Goal: Task Accomplishment & Management: Complete application form

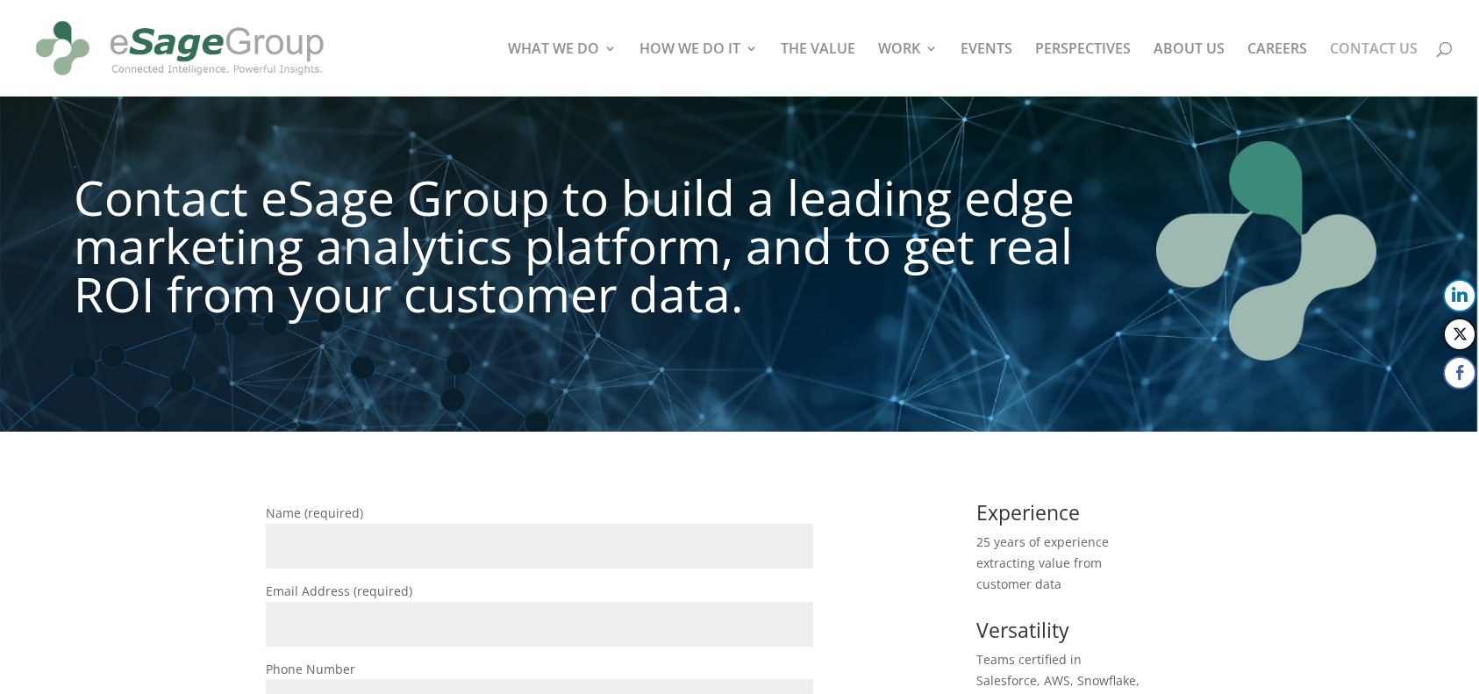
scroll to position [264, 0]
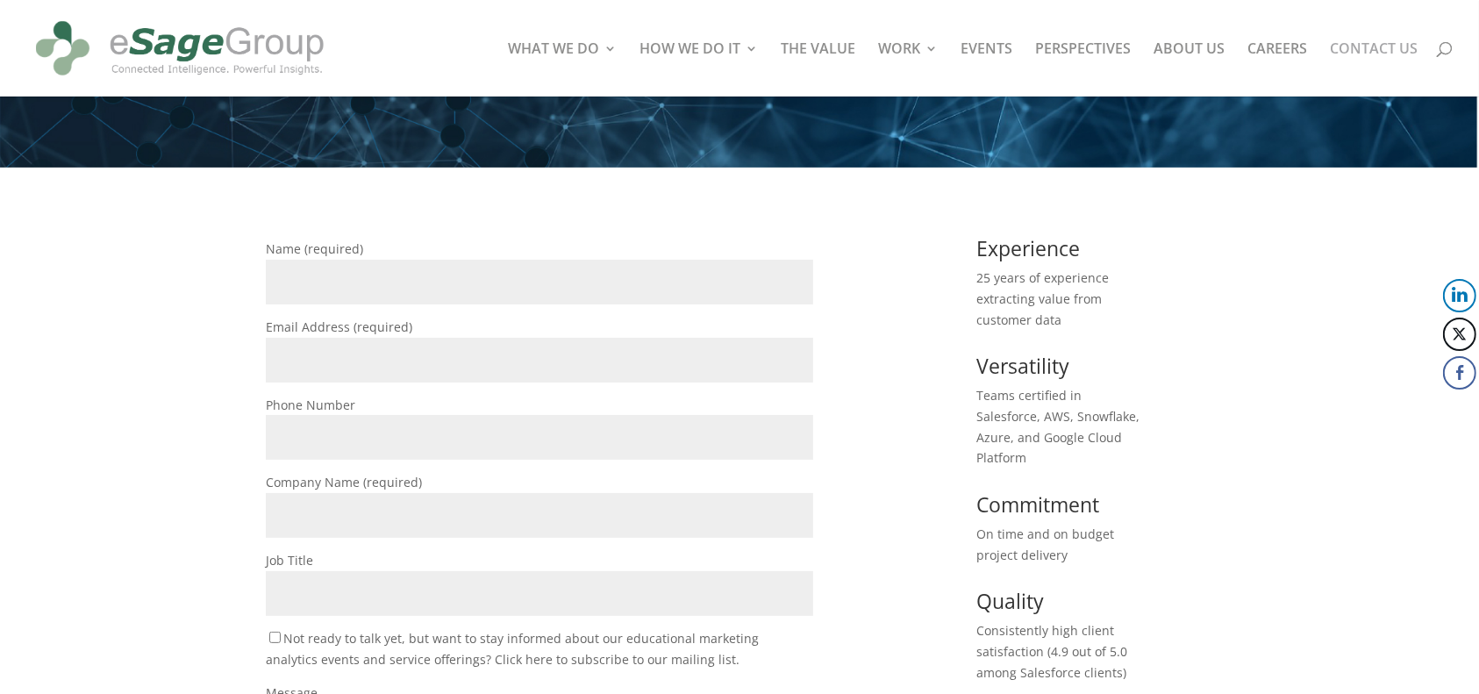
drag, startPoint x: 0, startPoint y: 0, endPoint x: 419, endPoint y: 269, distance: 497.7
click at [419, 269] on input "Name (required)" at bounding box center [540, 282] width 548 height 45
type input "[PERSON_NAME]"
type input "[PERSON_NAME][EMAIL_ADDRESS][PERSON_NAME][DOMAIN_NAME]"
type input "6172037175"
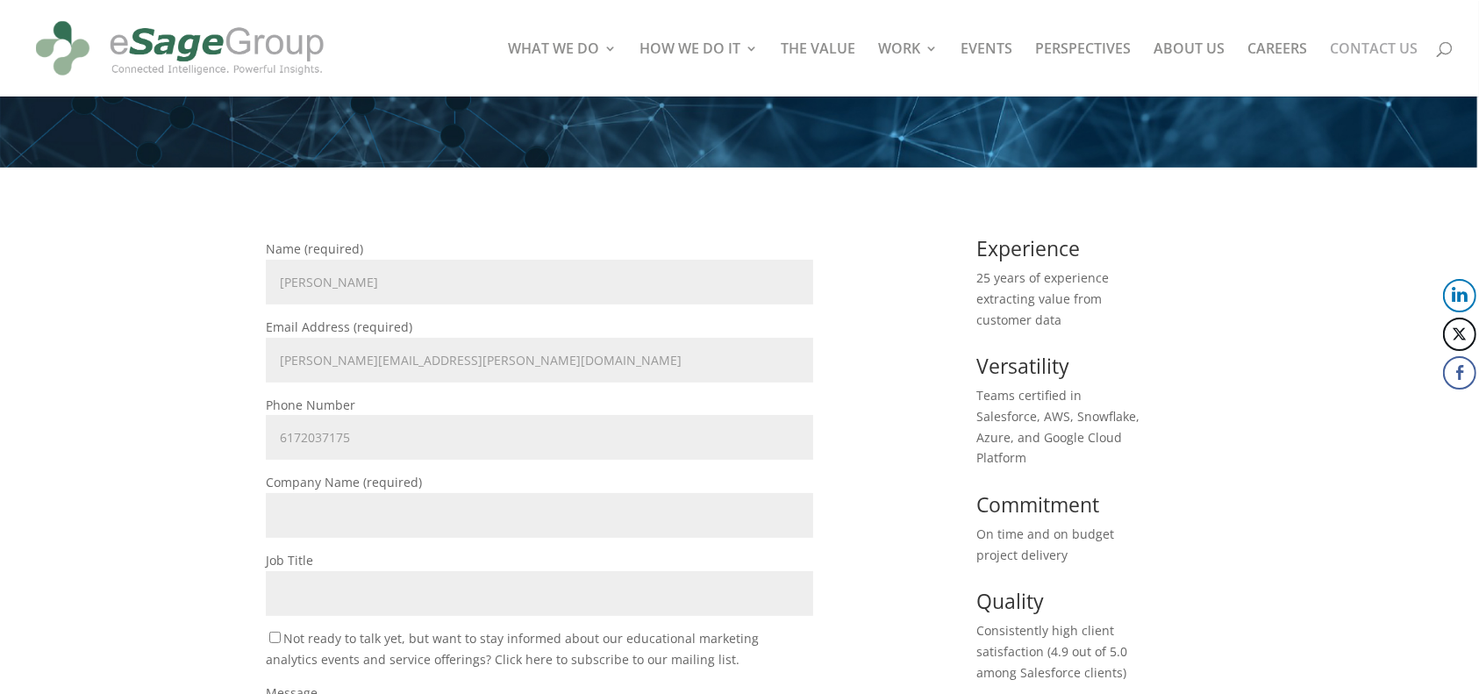
type input "Commonwealth School"
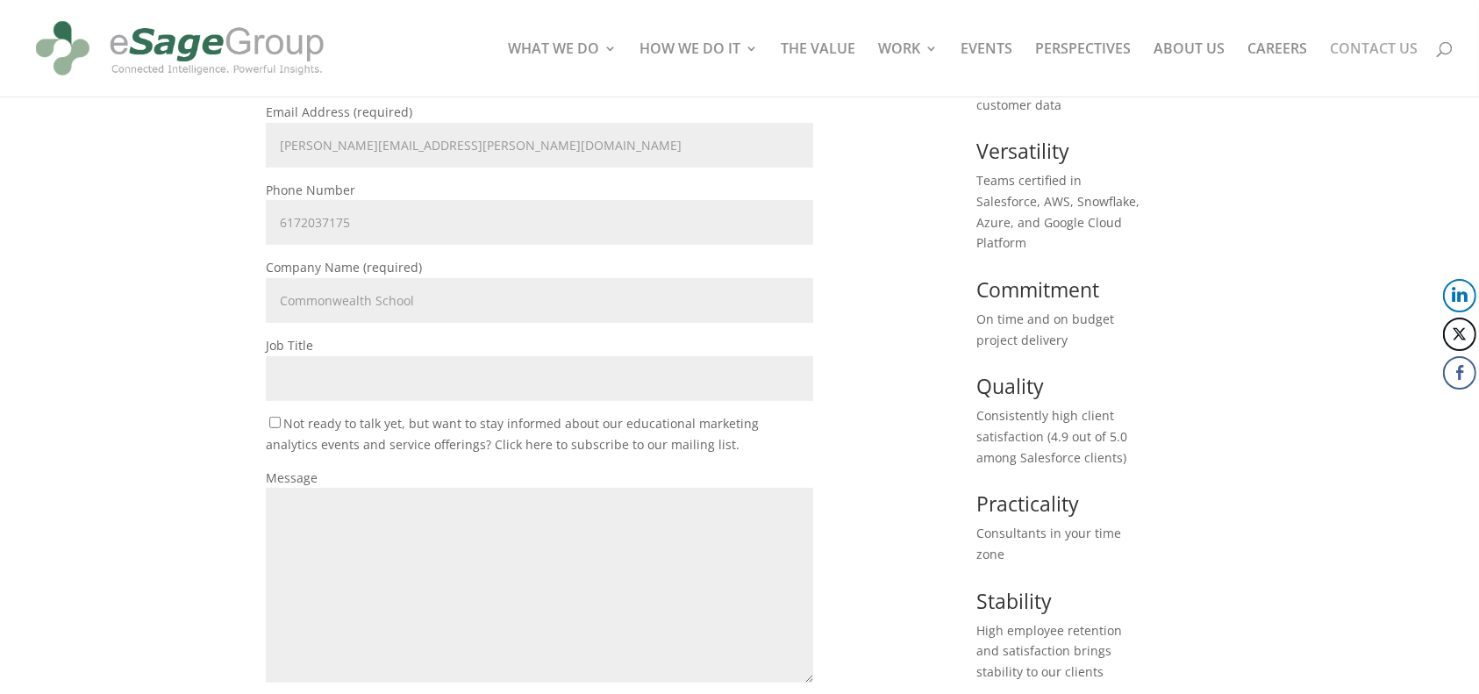
scroll to position [482, 0]
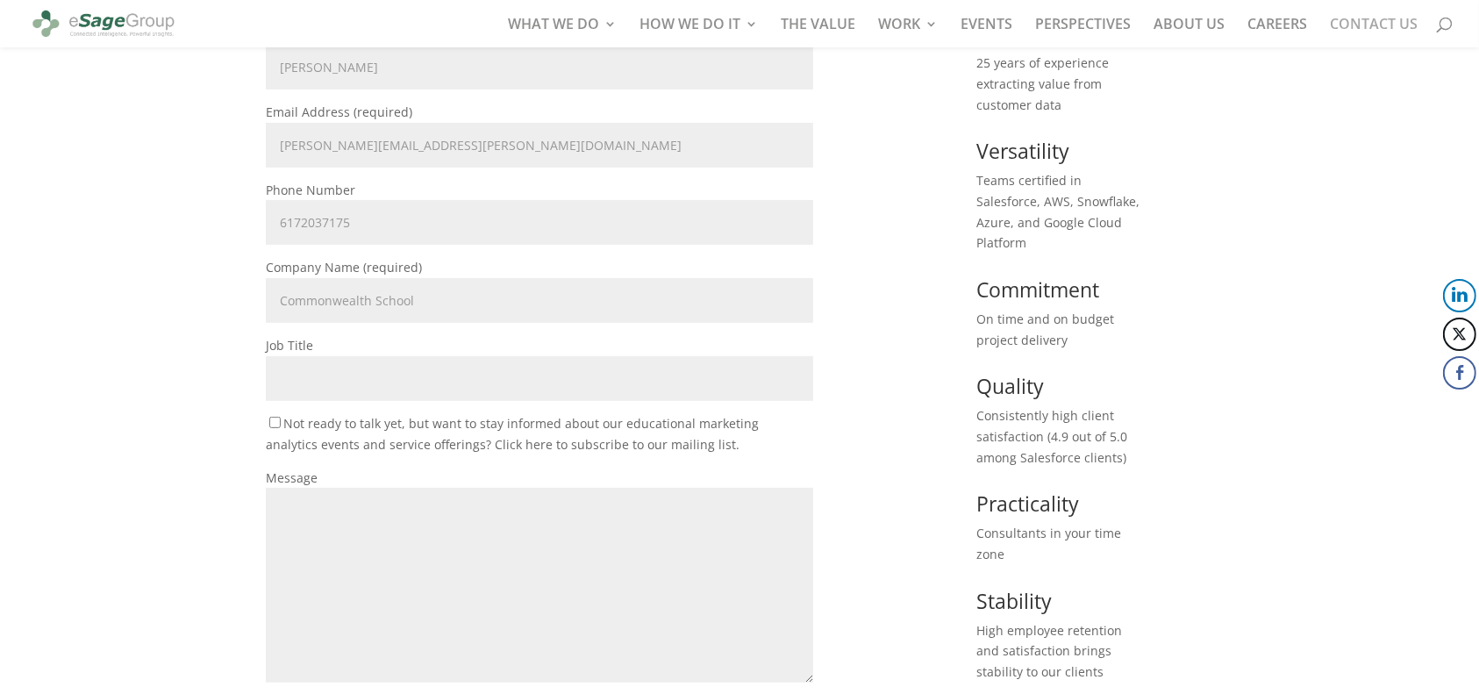
click at [420, 375] on input "Job Title" at bounding box center [540, 378] width 548 height 45
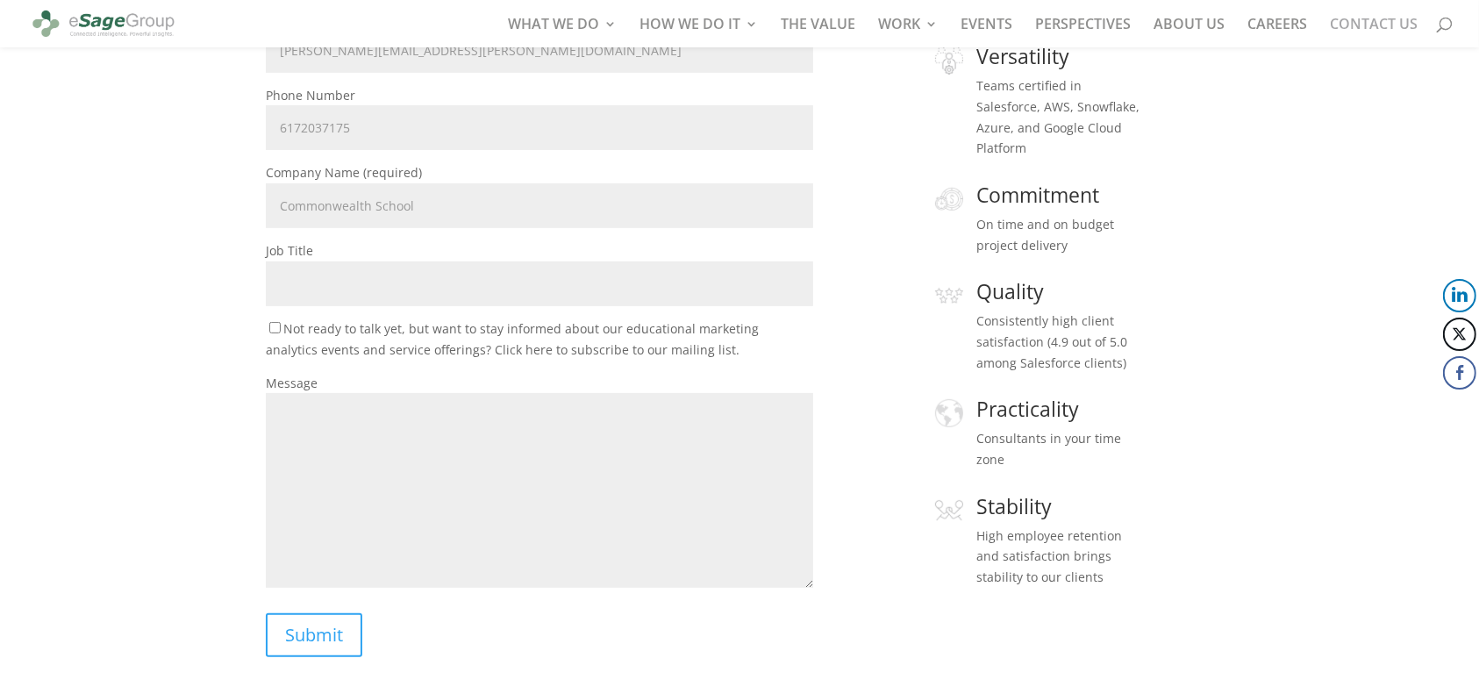
scroll to position [584, 0]
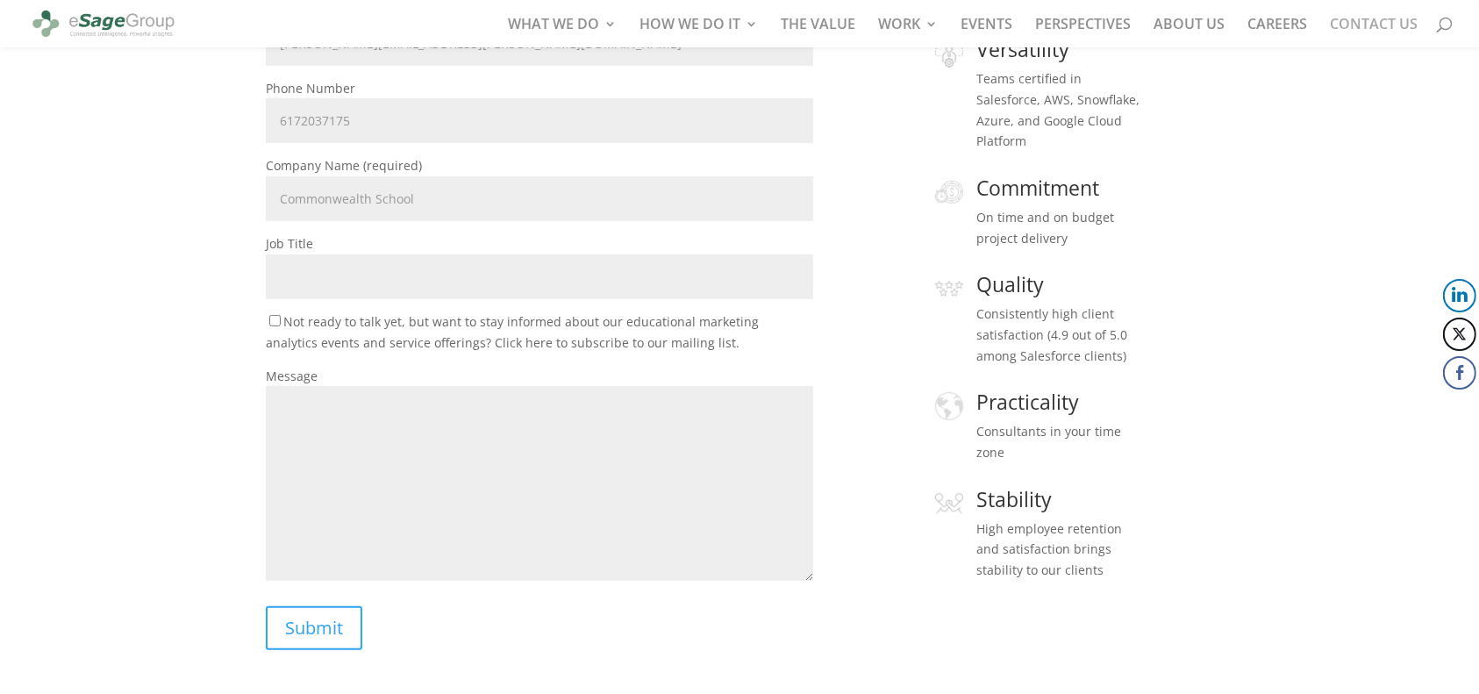
click at [372, 480] on textarea "Message" at bounding box center [540, 483] width 548 height 195
paste textarea "We’re preparing to procure computer hardware to enhance staff operations and wo…"
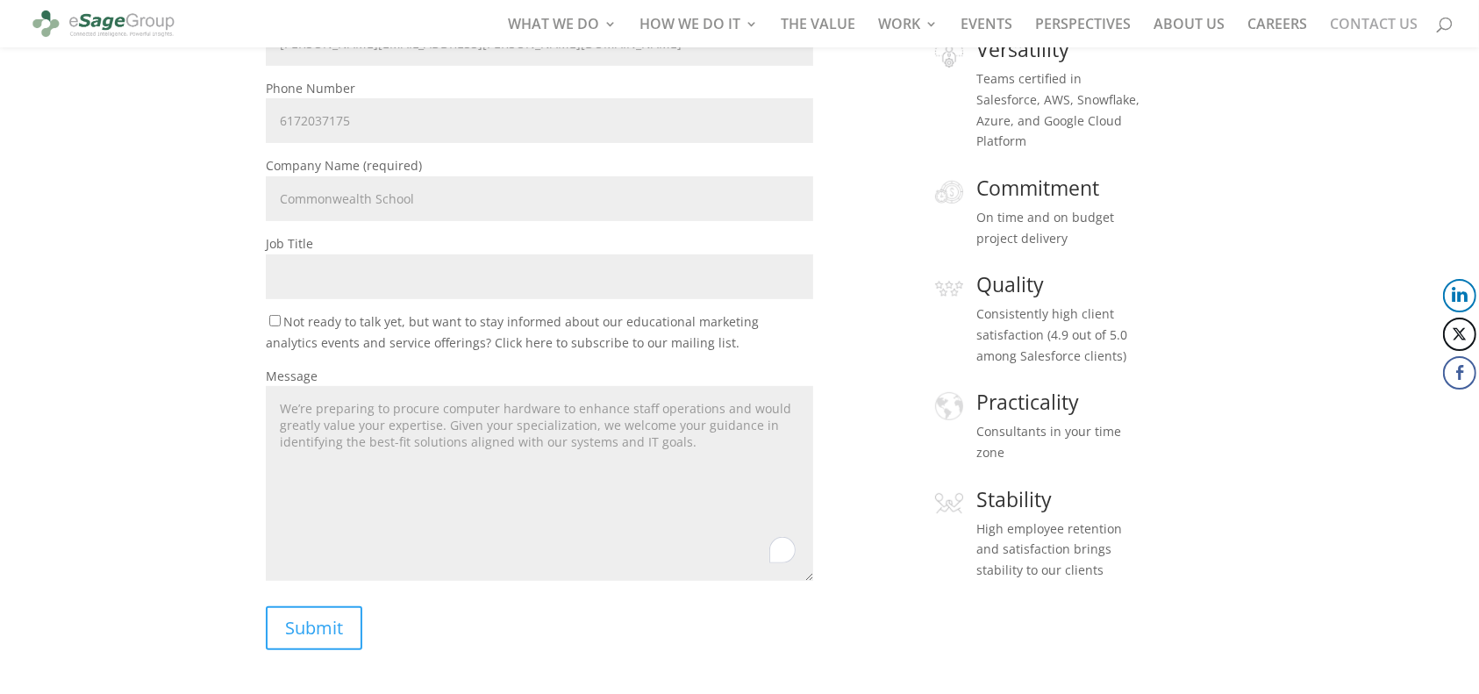
type textarea "We’re preparing to procure computer hardware to enhance staff operations and wo…"
click at [462, 271] on input "Job Title" at bounding box center [540, 276] width 548 height 45
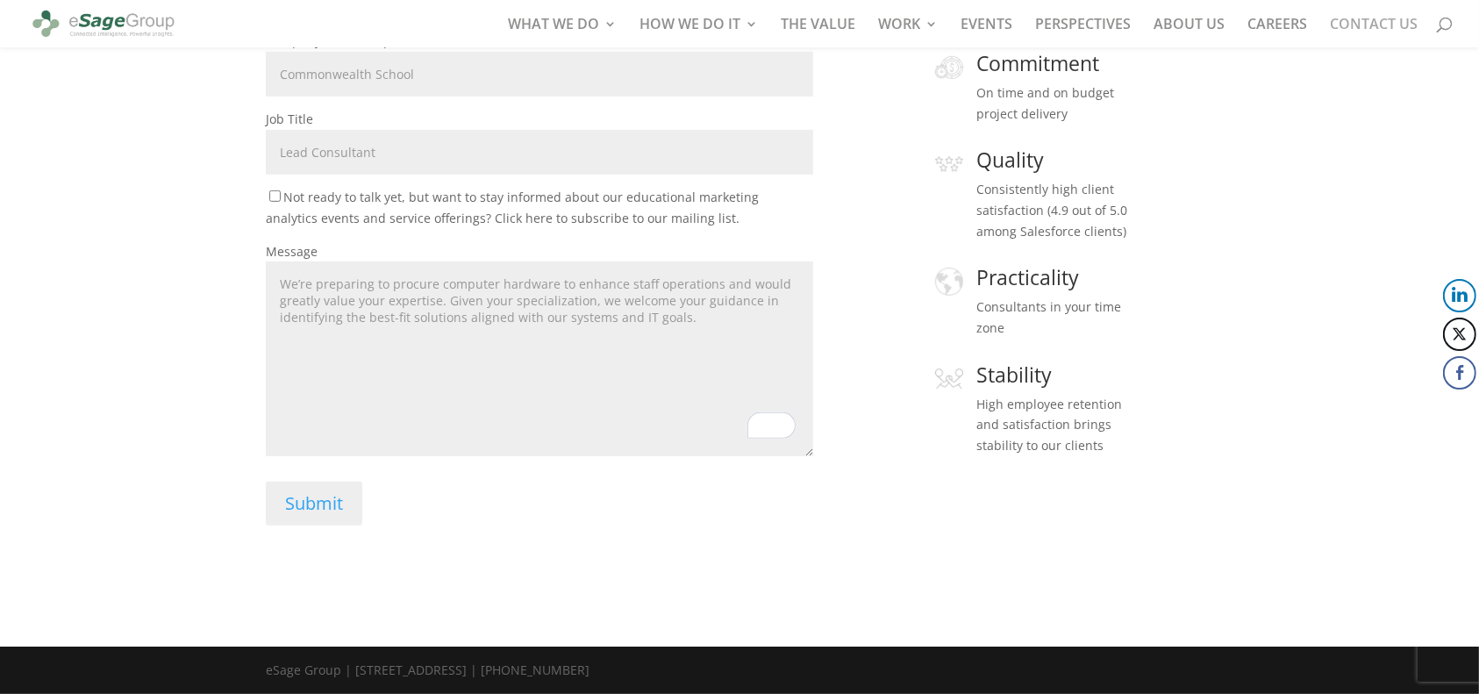
type input "Lead Consultant"
click at [315, 512] on input "Submit" at bounding box center [314, 504] width 97 height 44
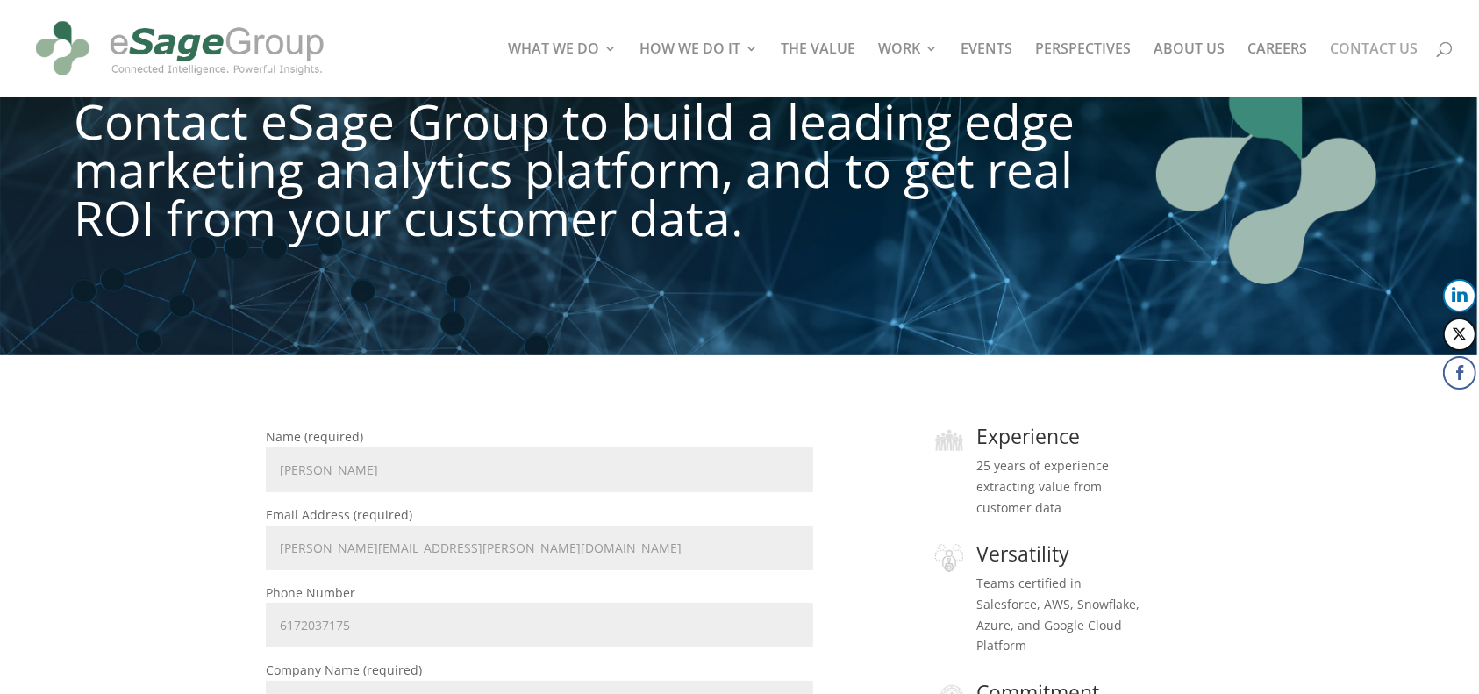
scroll to position [0, 0]
